Goal: Transaction & Acquisition: Download file/media

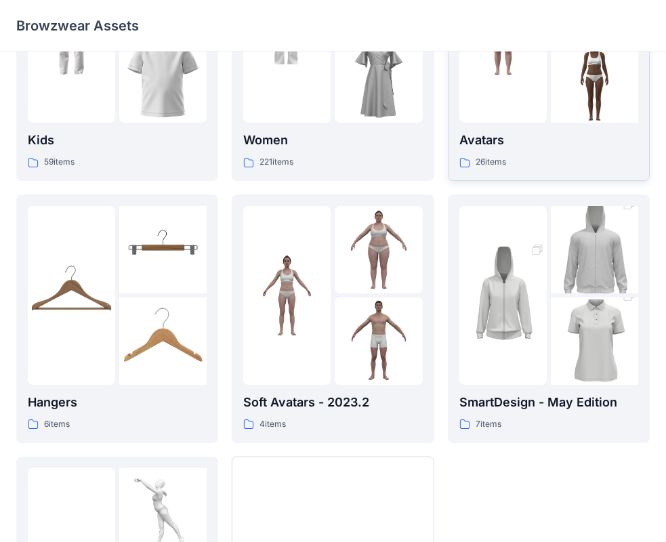
scroll to position [68, 0]
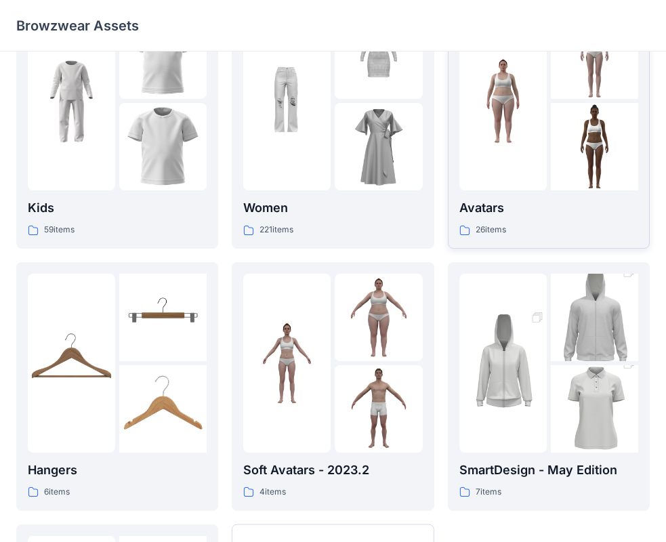
click at [543, 204] on p "Avatars" at bounding box center [548, 208] width 179 height 19
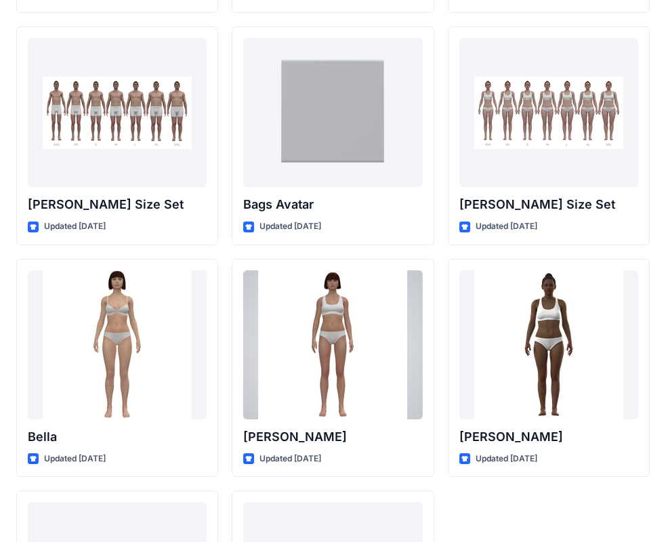
scroll to position [1617, 0]
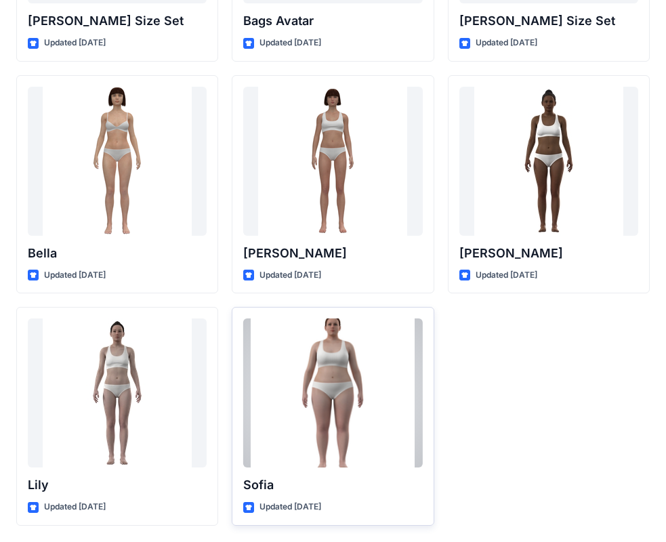
click at [295, 353] on div at bounding box center [332, 392] width 179 height 149
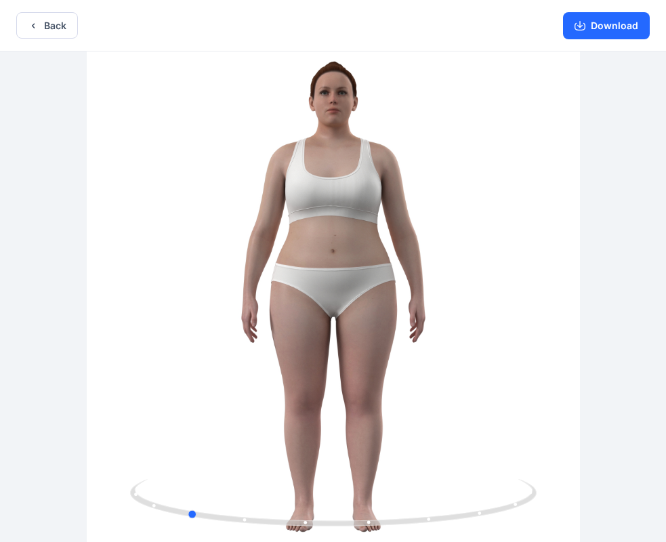
drag, startPoint x: 255, startPoint y: 338, endPoint x: 298, endPoint y: 198, distance: 146.6
click at [220, 198] on div at bounding box center [333, 297] width 666 height 493
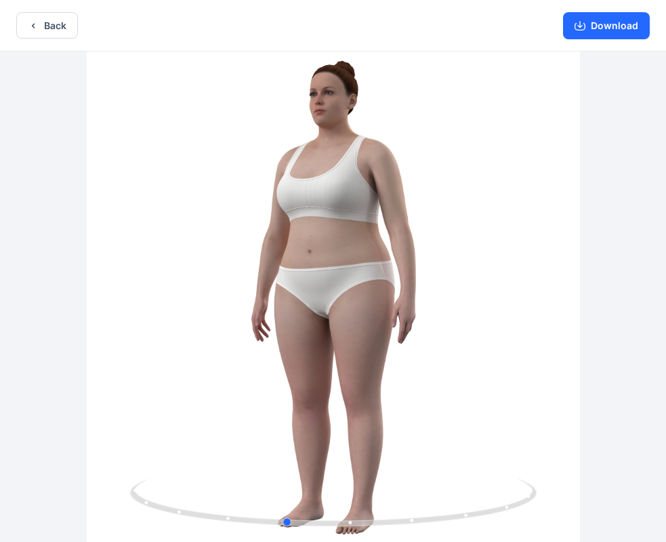
drag, startPoint x: 462, startPoint y: 201, endPoint x: 892, endPoint y: 449, distance: 496.3
click at [666, 449] on html "Back Download Version History" at bounding box center [333, 272] width 666 height 545
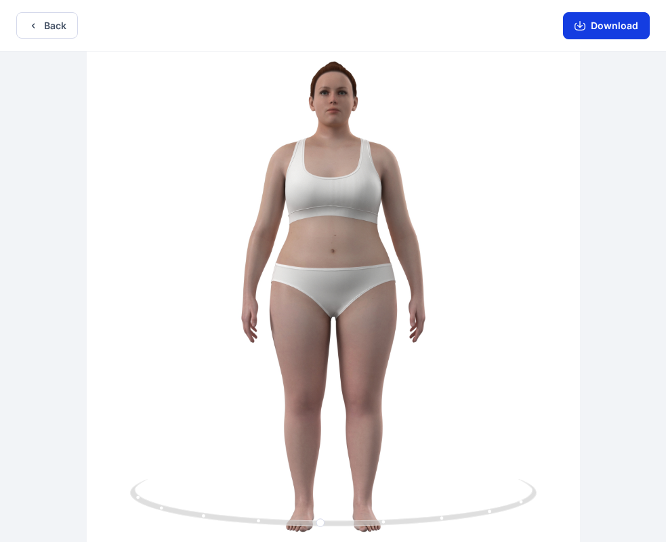
click at [594, 20] on button "Download" at bounding box center [606, 25] width 87 height 27
click at [606, 21] on button "Download" at bounding box center [606, 25] width 87 height 27
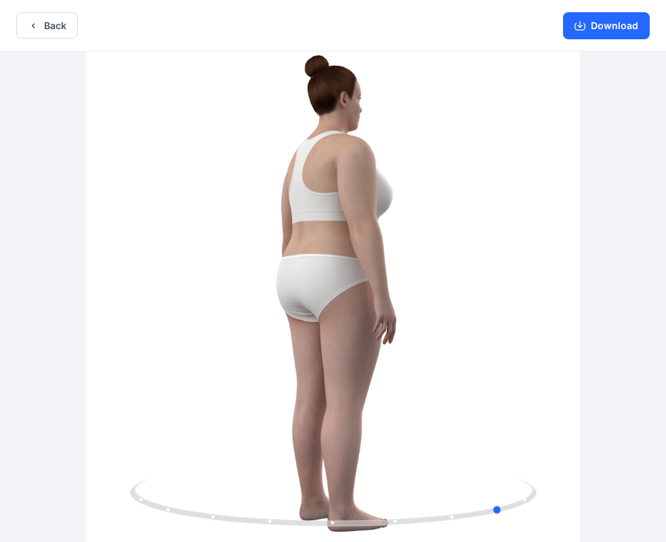
drag, startPoint x: 371, startPoint y: 270, endPoint x: 554, endPoint y: 327, distance: 191.4
drag, startPoint x: 256, startPoint y: 302, endPoint x: 546, endPoint y: 347, distance: 293.4
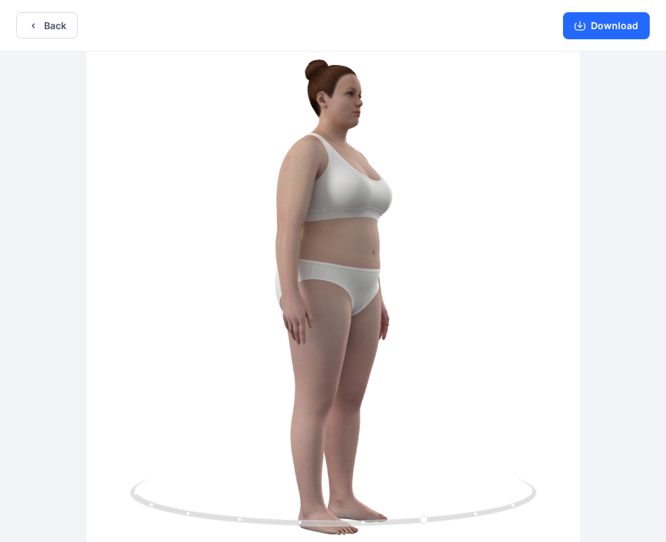
click at [352, 347] on div at bounding box center [333, 297] width 666 height 493
